Goal: Information Seeking & Learning: Learn about a topic

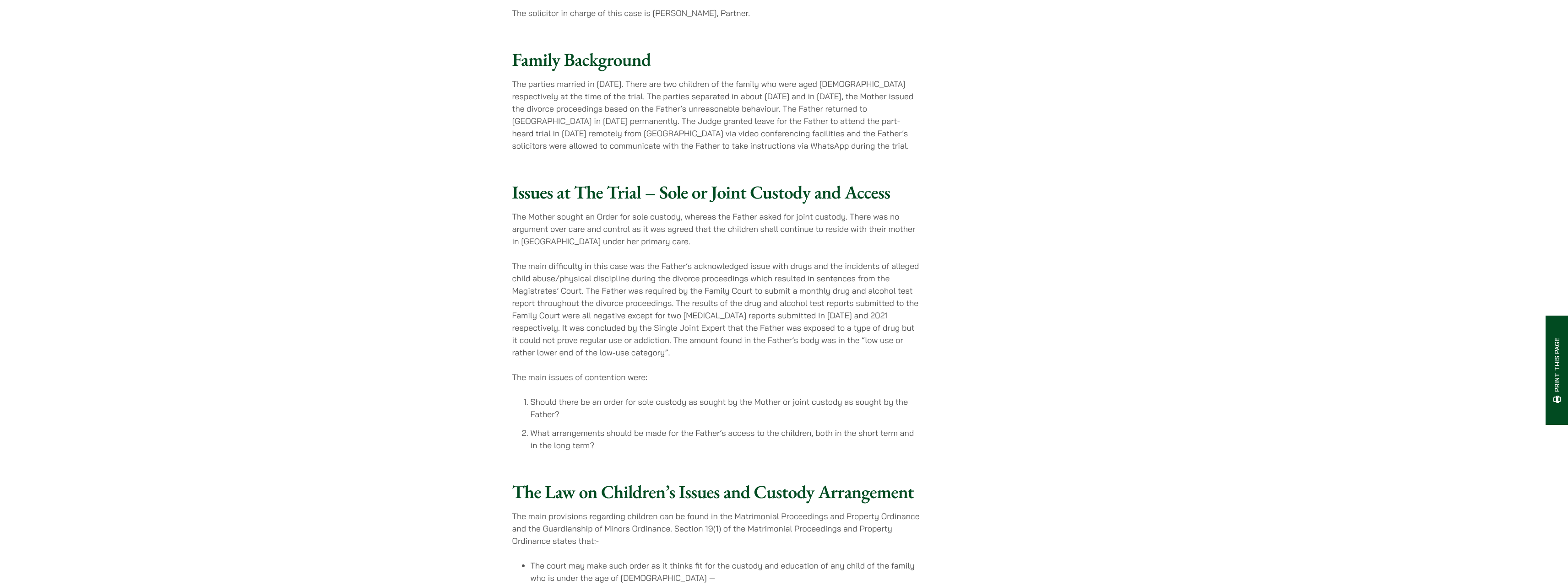
scroll to position [595, 0]
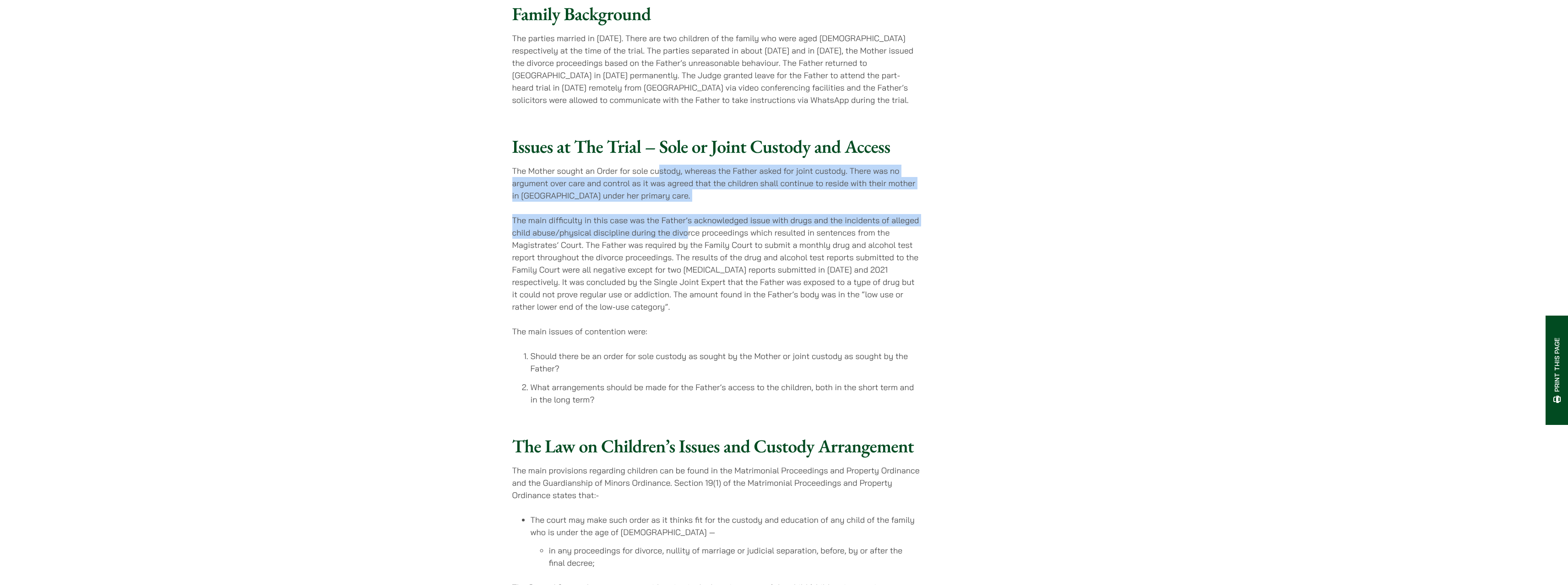
drag, startPoint x: 657, startPoint y: 145, endPoint x: 687, endPoint y: 201, distance: 63.5
click at [687, 201] on div "Issues at The Trial – Sole or Joint Custody and Access The Mother sought an Ord…" at bounding box center [716, 270] width 408 height 270
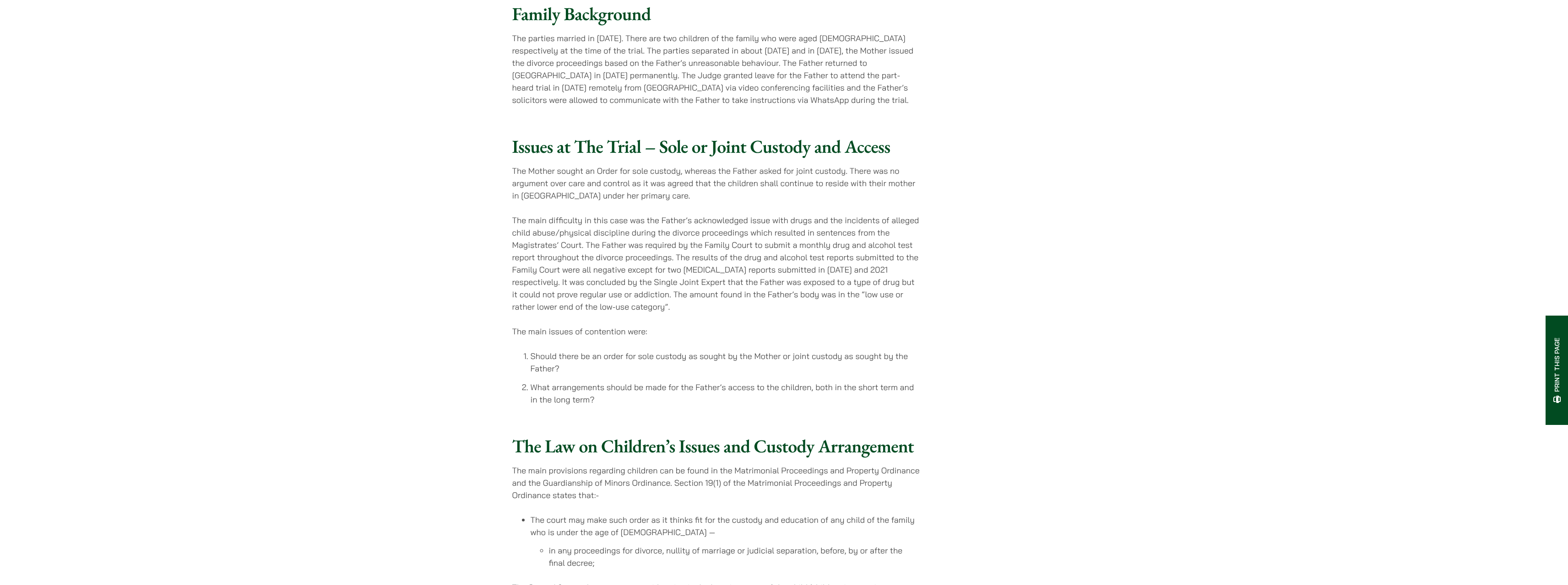
click at [650, 237] on p "The main difficulty in this case was the Father’s acknowledged issue with drugs…" at bounding box center [716, 263] width 408 height 99
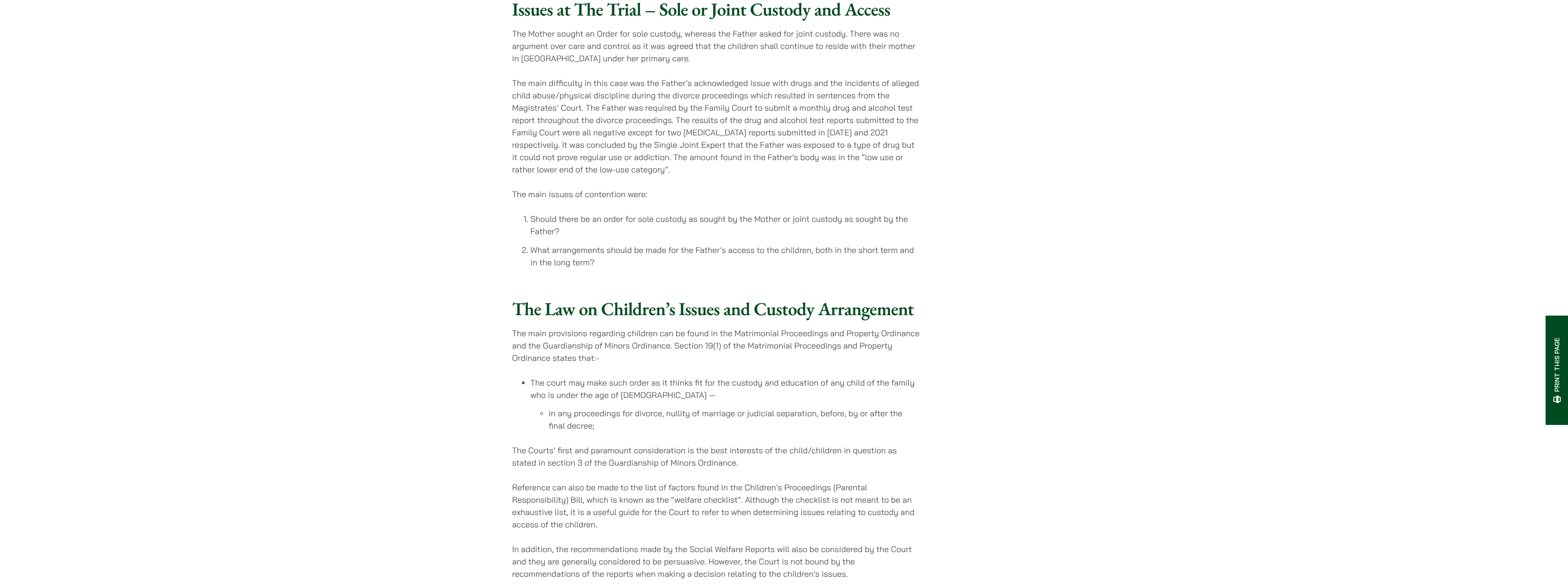
scroll to position [915, 0]
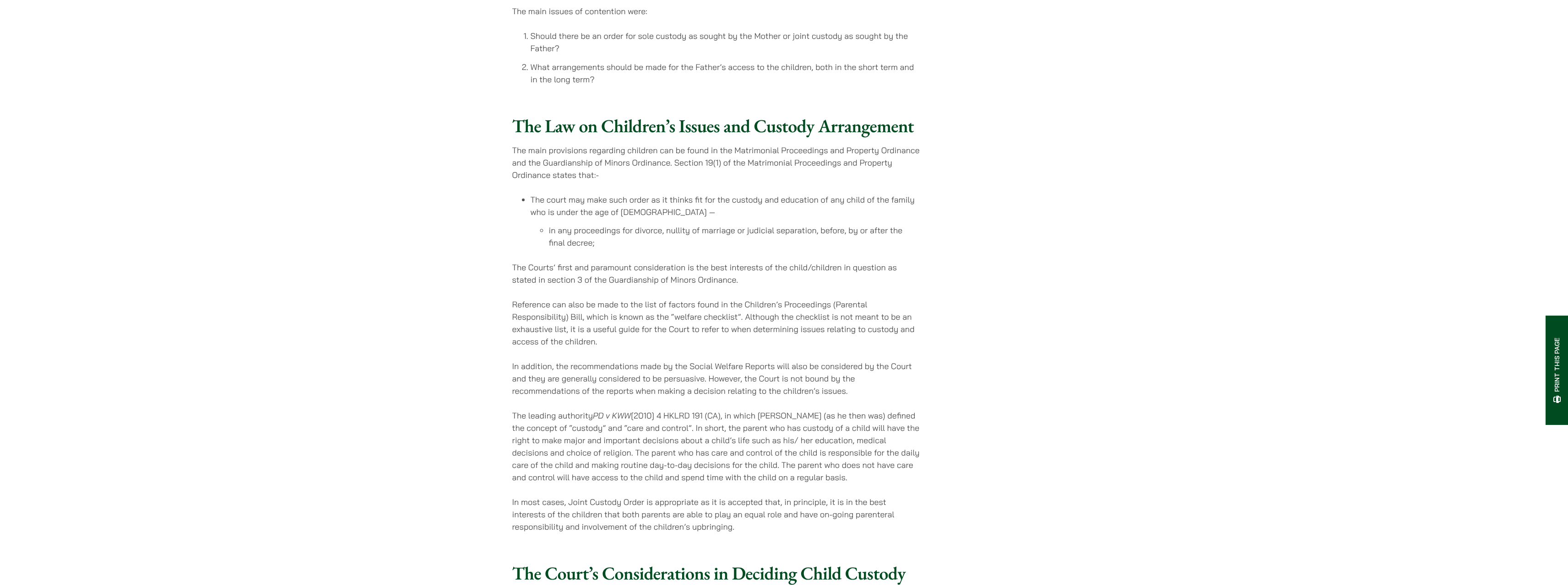
click at [720, 144] on p "The main provisions regarding children can be found in the Matrimonial Proceedi…" at bounding box center [716, 162] width 408 height 37
drag, startPoint x: 644, startPoint y: 204, endPoint x: 703, endPoint y: 208, distance: 59.1
click at [703, 224] on li "in any proceedings for divorce, nullity of marriage or judicial separation, bef…" at bounding box center [734, 237] width 371 height 25
click at [703, 261] on p "The Courts’ first and paramount consideration is the best interests of the chil…" at bounding box center [716, 274] width 408 height 25
drag, startPoint x: 638, startPoint y: 240, endPoint x: 742, endPoint y: 254, distance: 104.9
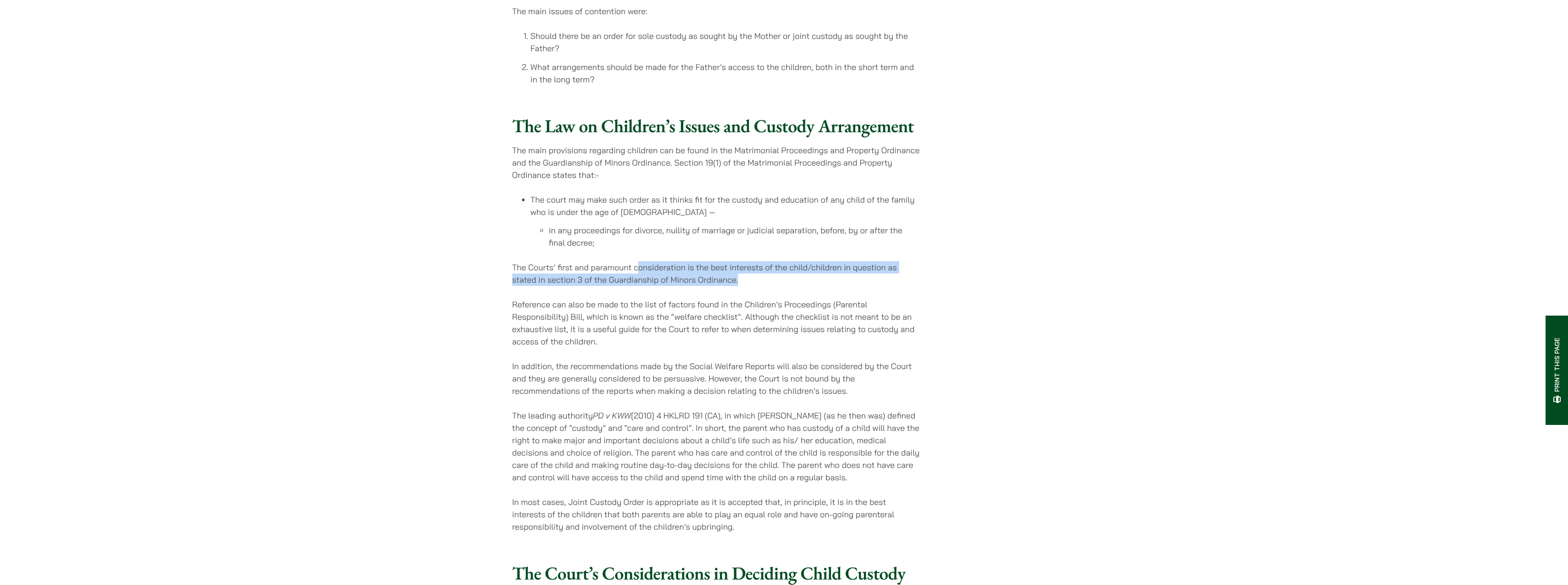
click at [742, 261] on p "The Courts’ first and paramount consideration is the best interests of the chil…" at bounding box center [716, 274] width 408 height 25
click at [687, 299] on p "Reference can also be made to the list of factors found in the Children’s Proce…" at bounding box center [716, 324] width 408 height 50
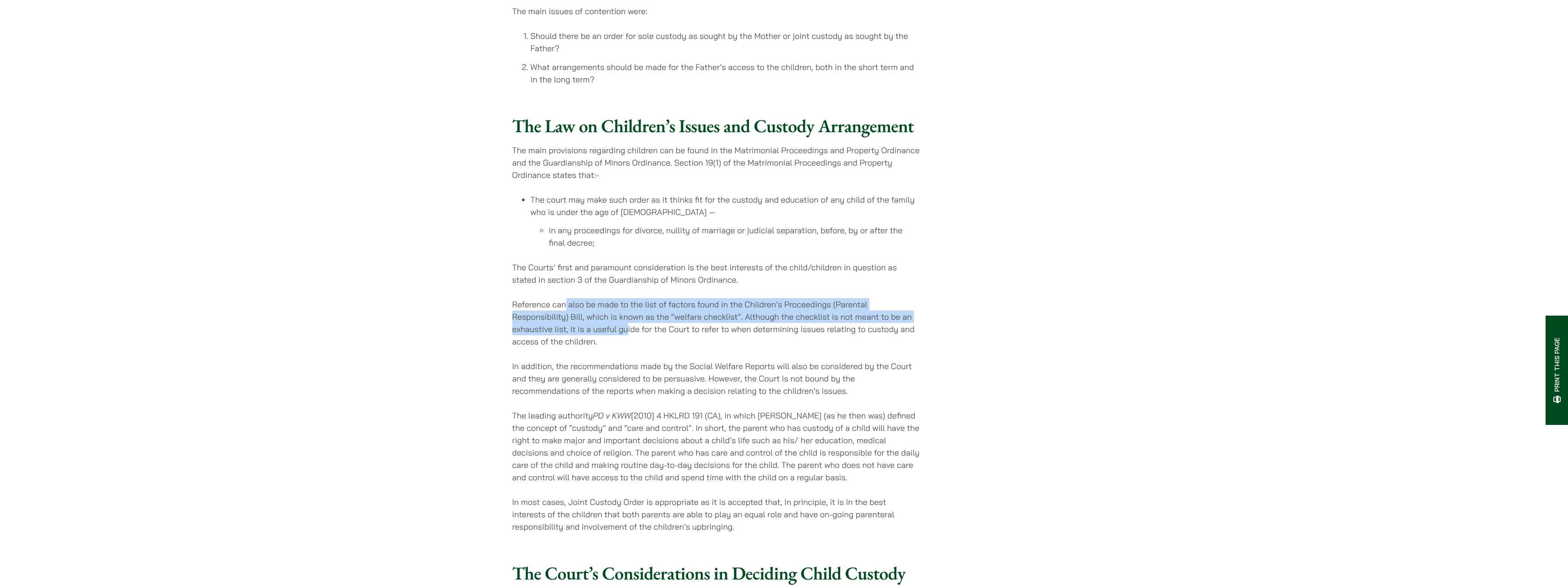
drag, startPoint x: 566, startPoint y: 281, endPoint x: 626, endPoint y: 301, distance: 63.2
click at [626, 299] on p "Reference can also be made to the list of factors found in the Children’s Proce…" at bounding box center [716, 324] width 408 height 50
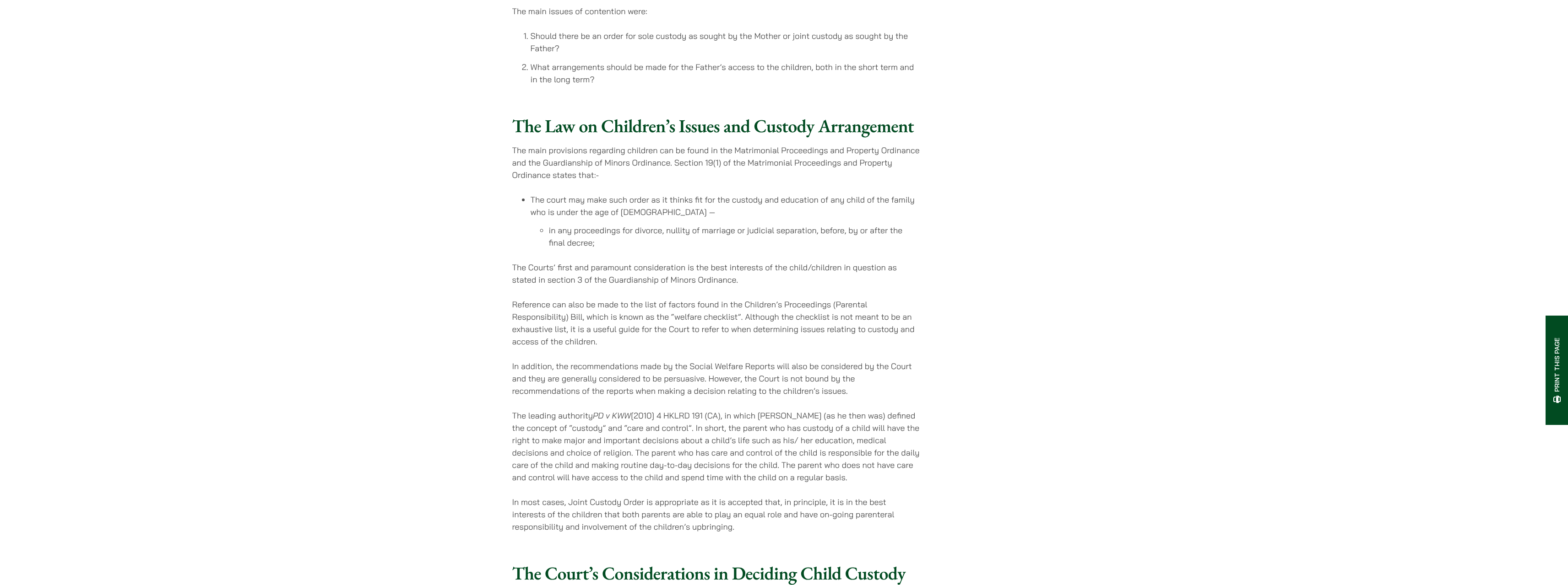
click at [613, 319] on p "Reference can also be made to the list of factors found in the Children’s Proce…" at bounding box center [716, 324] width 408 height 50
drag, startPoint x: 585, startPoint y: 342, endPoint x: 776, endPoint y: 343, distance: 191.0
click at [776, 360] on p "In addition, the recommendations made by the Social Welfare Reports will also b…" at bounding box center [716, 378] width 408 height 37
click at [738, 366] on p "In addition, the recommendations made by the Social Welfare Reports will also b…" at bounding box center [716, 378] width 408 height 37
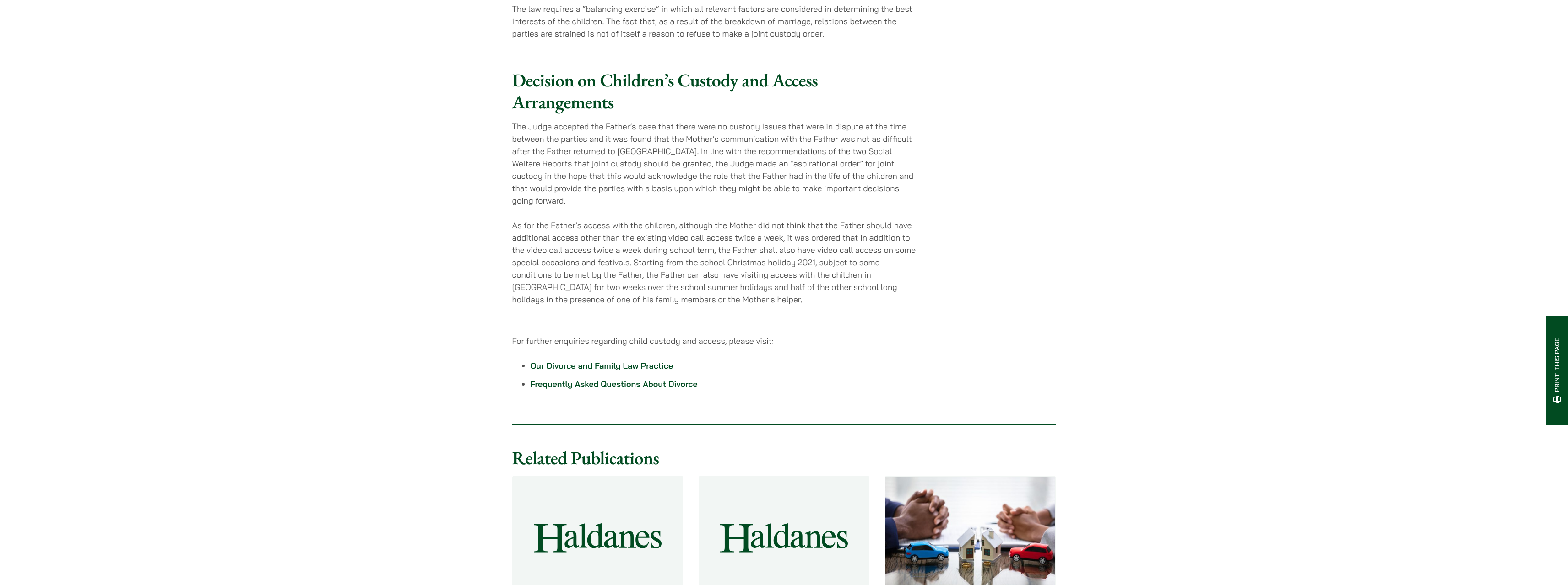
scroll to position [1968, 0]
